Goal: Find specific page/section

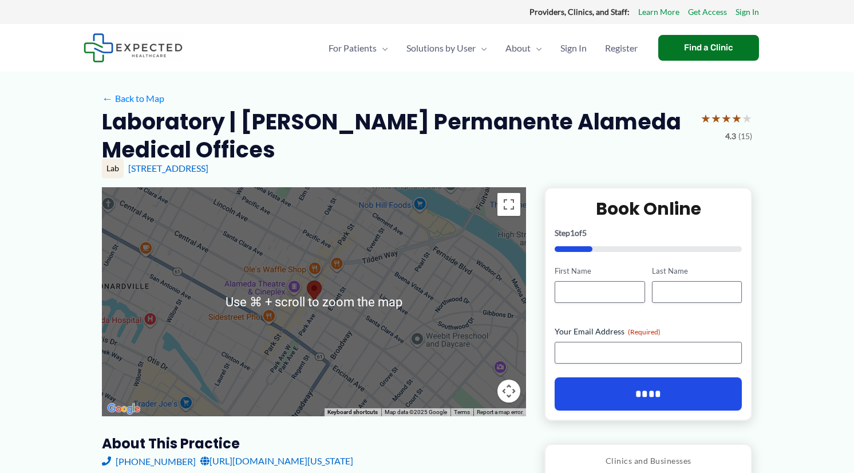
click at [307, 280] on area at bounding box center [307, 280] width 0 height 0
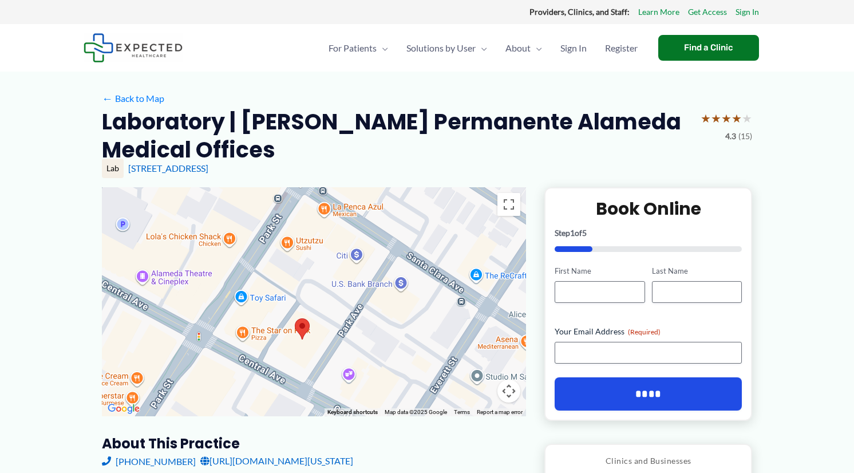
drag, startPoint x: 299, startPoint y: 364, endPoint x: 317, endPoint y: 269, distance: 96.1
click at [317, 269] on div at bounding box center [314, 301] width 424 height 229
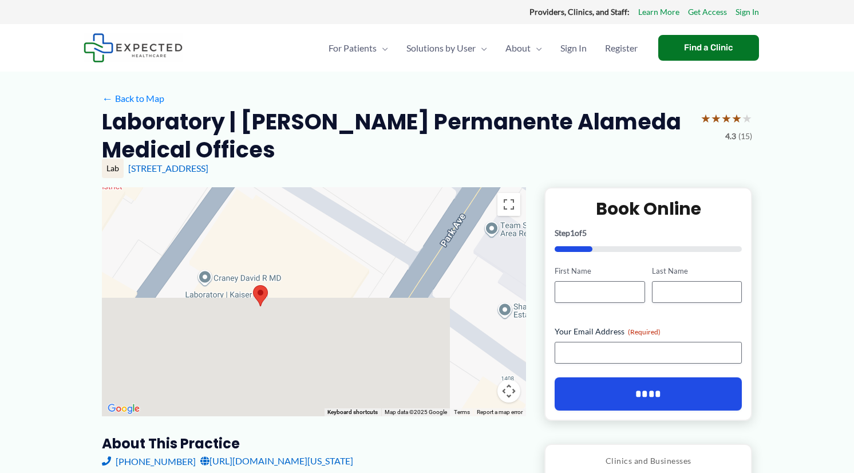
drag, startPoint x: 319, startPoint y: 299, endPoint x: 313, endPoint y: 144, distance: 154.7
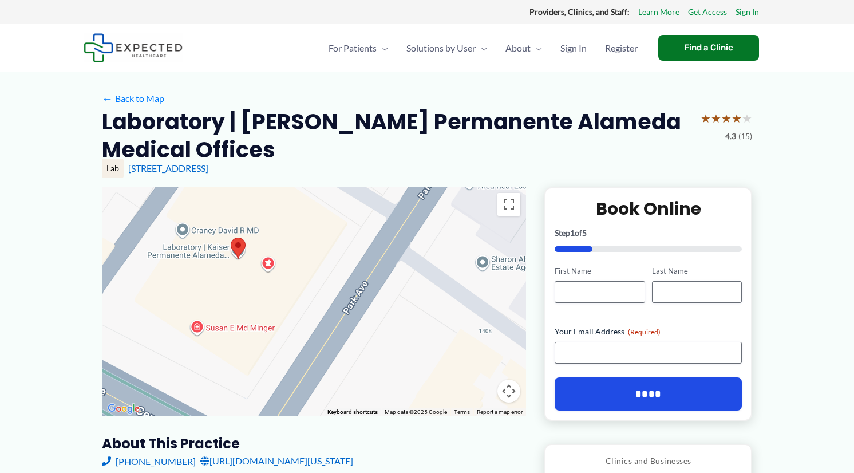
drag, startPoint x: 323, startPoint y: 262, endPoint x: 307, endPoint y: 227, distance: 38.9
click at [307, 227] on div at bounding box center [314, 301] width 424 height 229
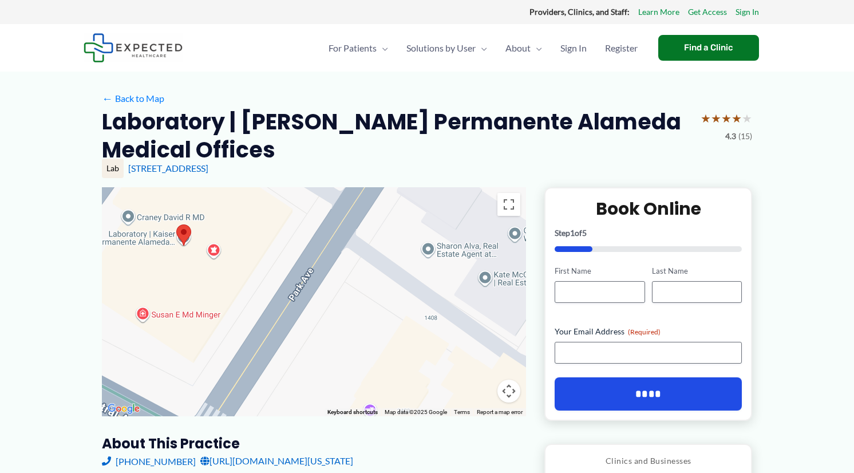
drag, startPoint x: 303, startPoint y: 235, endPoint x: 240, endPoint y: 212, distance: 66.8
click at [240, 213] on div at bounding box center [314, 301] width 424 height 229
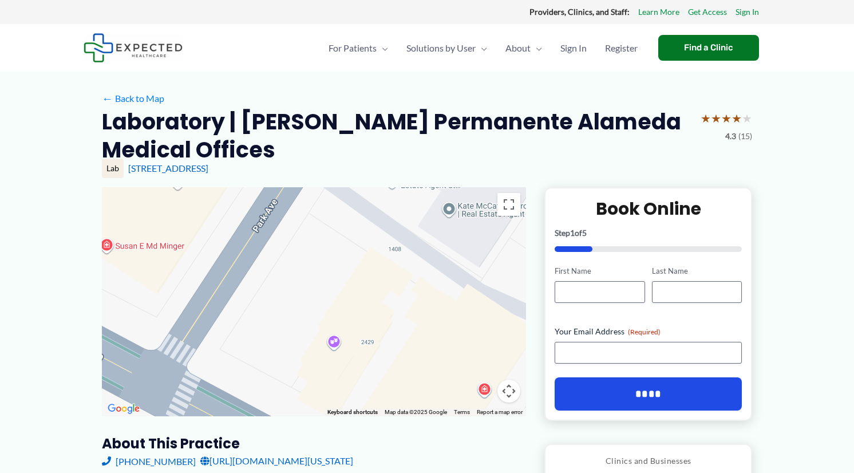
drag, startPoint x: 260, startPoint y: 228, endPoint x: 244, endPoint y: 202, distance: 31.3
click at [240, 193] on div at bounding box center [314, 301] width 424 height 229
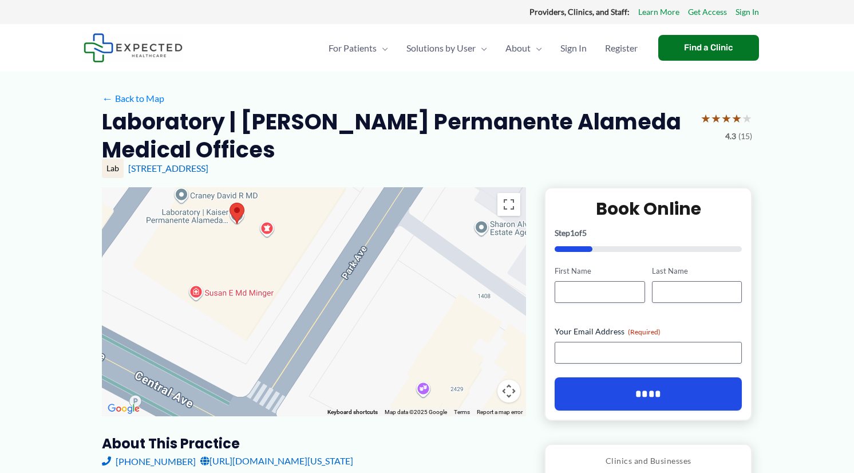
drag, startPoint x: 275, startPoint y: 212, endPoint x: 379, endPoint y: 235, distance: 106.6
click at [378, 234] on div at bounding box center [314, 301] width 424 height 229
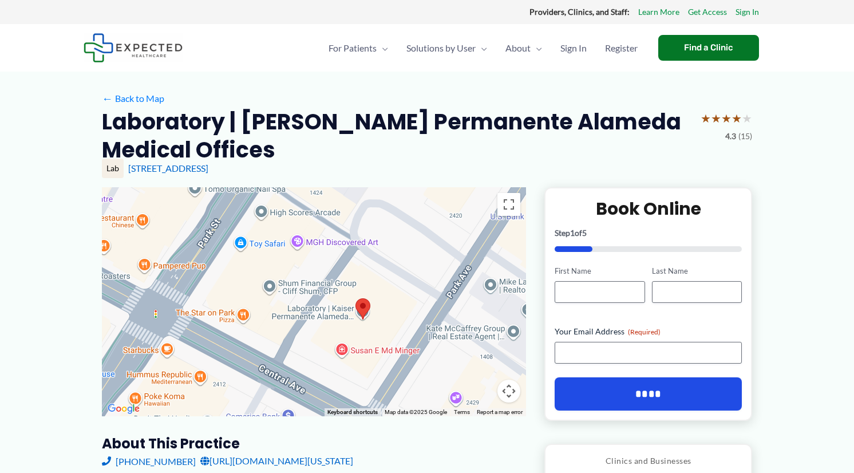
drag, startPoint x: 378, startPoint y: 240, endPoint x: 425, endPoint y: 323, distance: 95.4
click at [420, 321] on div at bounding box center [314, 301] width 424 height 229
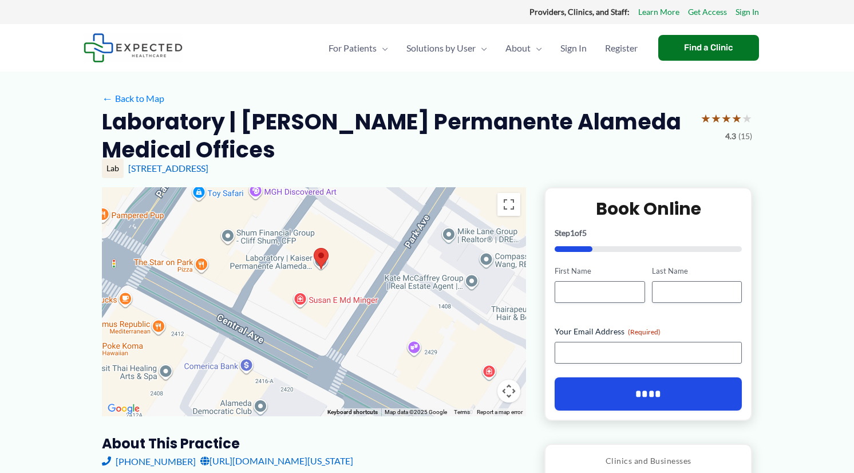
drag, startPoint x: 429, startPoint y: 322, endPoint x: 370, endPoint y: 248, distance: 94.1
click at [370, 248] on div at bounding box center [314, 301] width 424 height 229
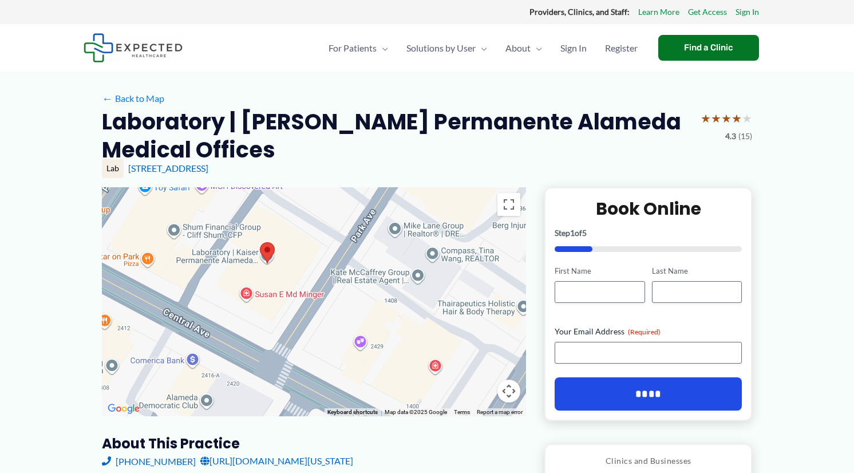
drag, startPoint x: 368, startPoint y: 289, endPoint x: 314, endPoint y: 289, distance: 53.8
click at [314, 289] on div at bounding box center [314, 301] width 424 height 229
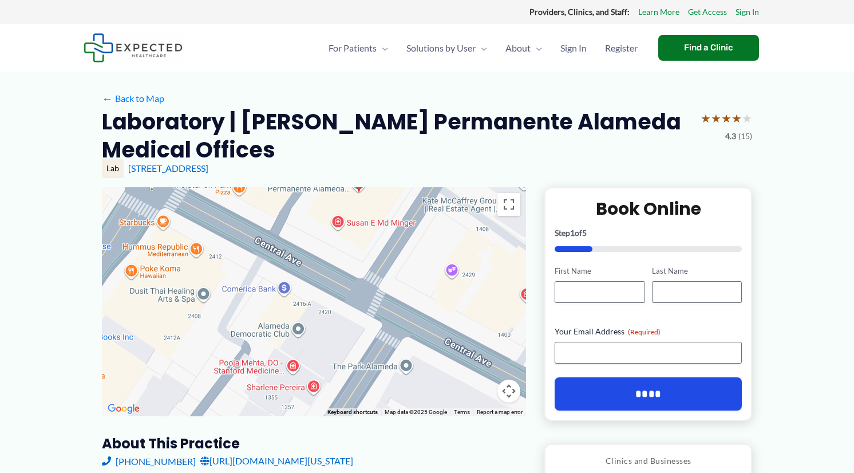
drag, startPoint x: 272, startPoint y: 313, endPoint x: 365, endPoint y: 243, distance: 116.4
click at [365, 243] on div at bounding box center [314, 301] width 424 height 229
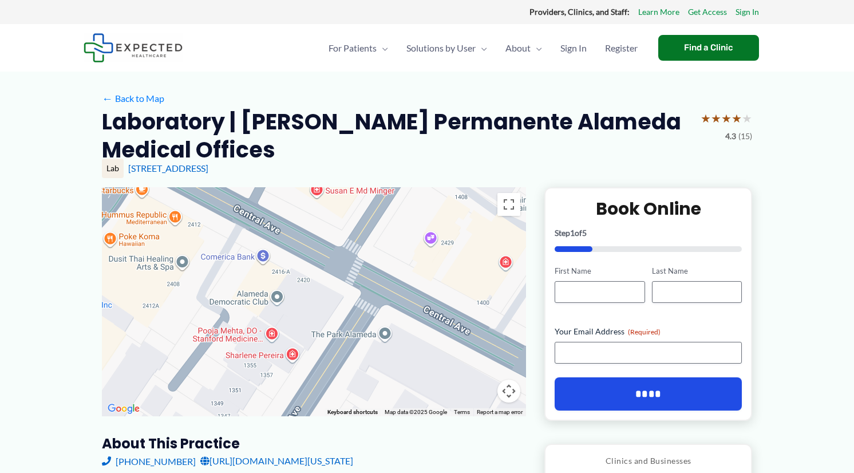
drag, startPoint x: 357, startPoint y: 273, endPoint x: 331, endPoint y: 232, distance: 48.1
click at [331, 232] on div at bounding box center [314, 301] width 424 height 229
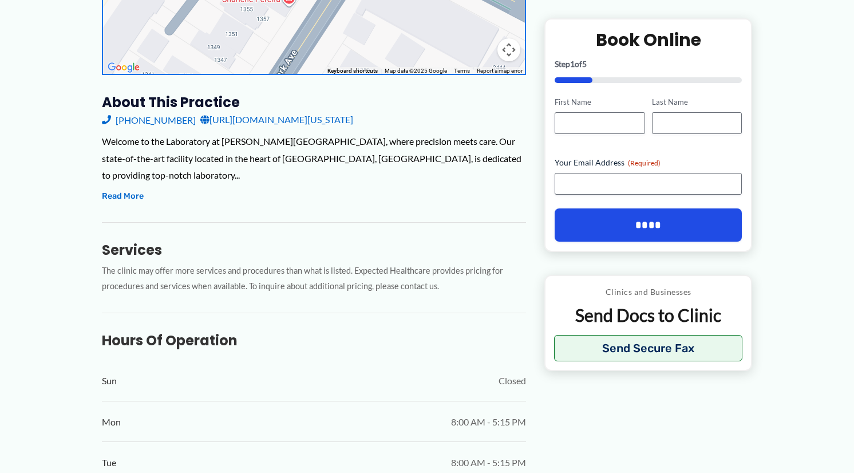
scroll to position [342, 0]
click at [353, 120] on link "[URL][DOMAIN_NAME][US_STATE]" at bounding box center [276, 118] width 153 height 17
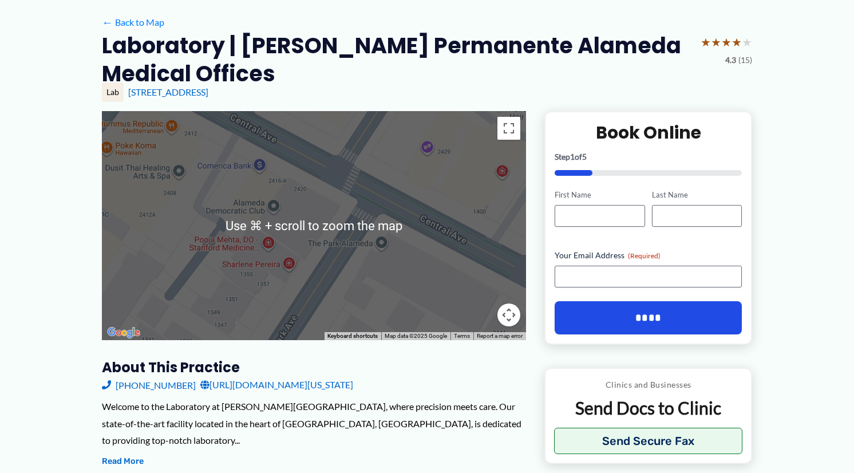
scroll to position [73, 0]
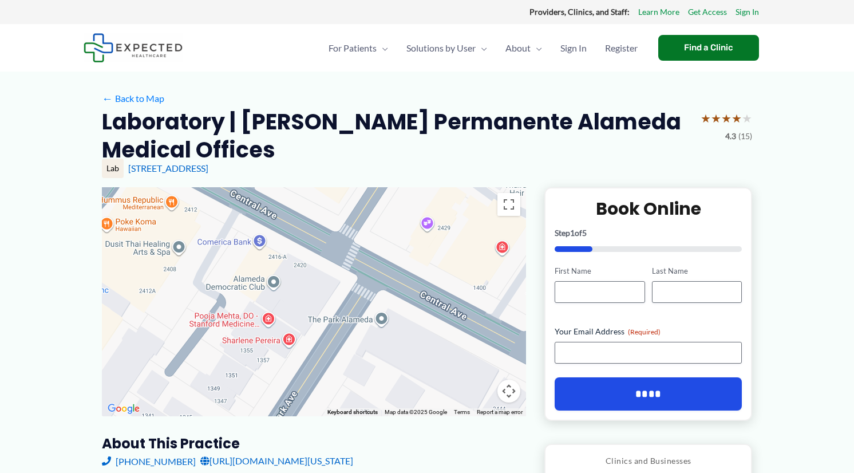
scroll to position [0, 0]
click at [176, 169] on link "[STREET_ADDRESS]" at bounding box center [168, 168] width 80 height 11
drag, startPoint x: 655, startPoint y: 125, endPoint x: 606, endPoint y: 126, distance: 49.2
click at [606, 126] on h2 "Laboratory | [PERSON_NAME] Permanente Alameda Medical Offices" at bounding box center [397, 136] width 590 height 57
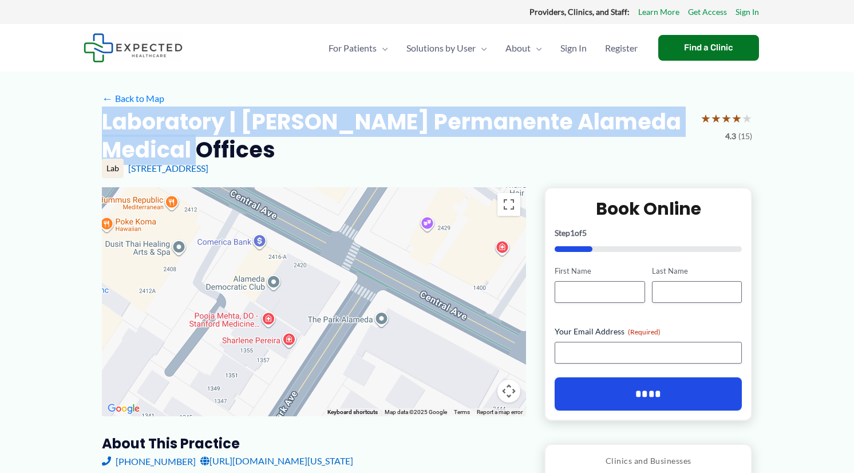
drag, startPoint x: 180, startPoint y: 148, endPoint x: 88, endPoint y: 132, distance: 94.0
